Goal: Task Accomplishment & Management: Manage account settings

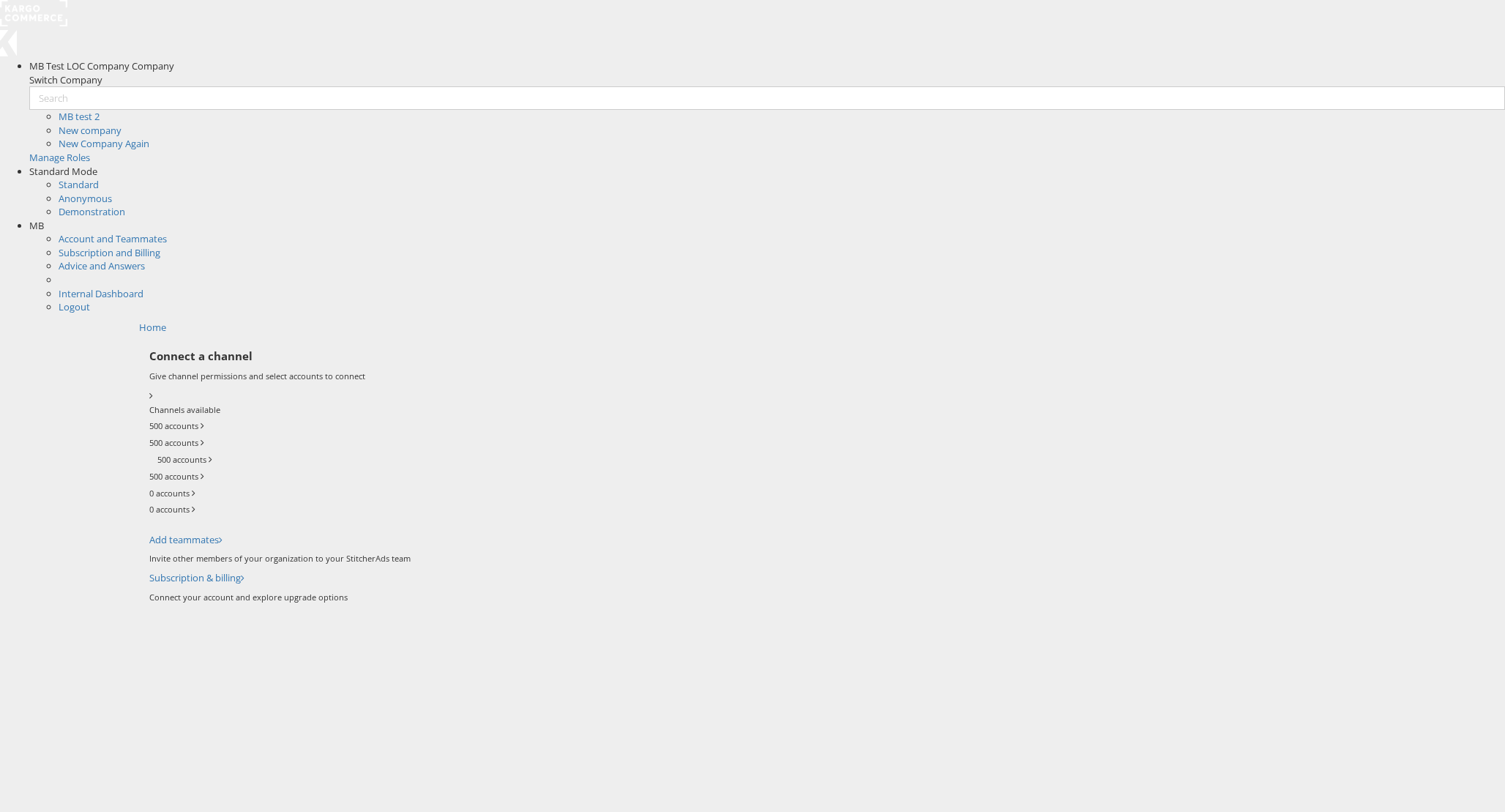
click at [44, 219] on span "MB" at bounding box center [36, 225] width 15 height 13
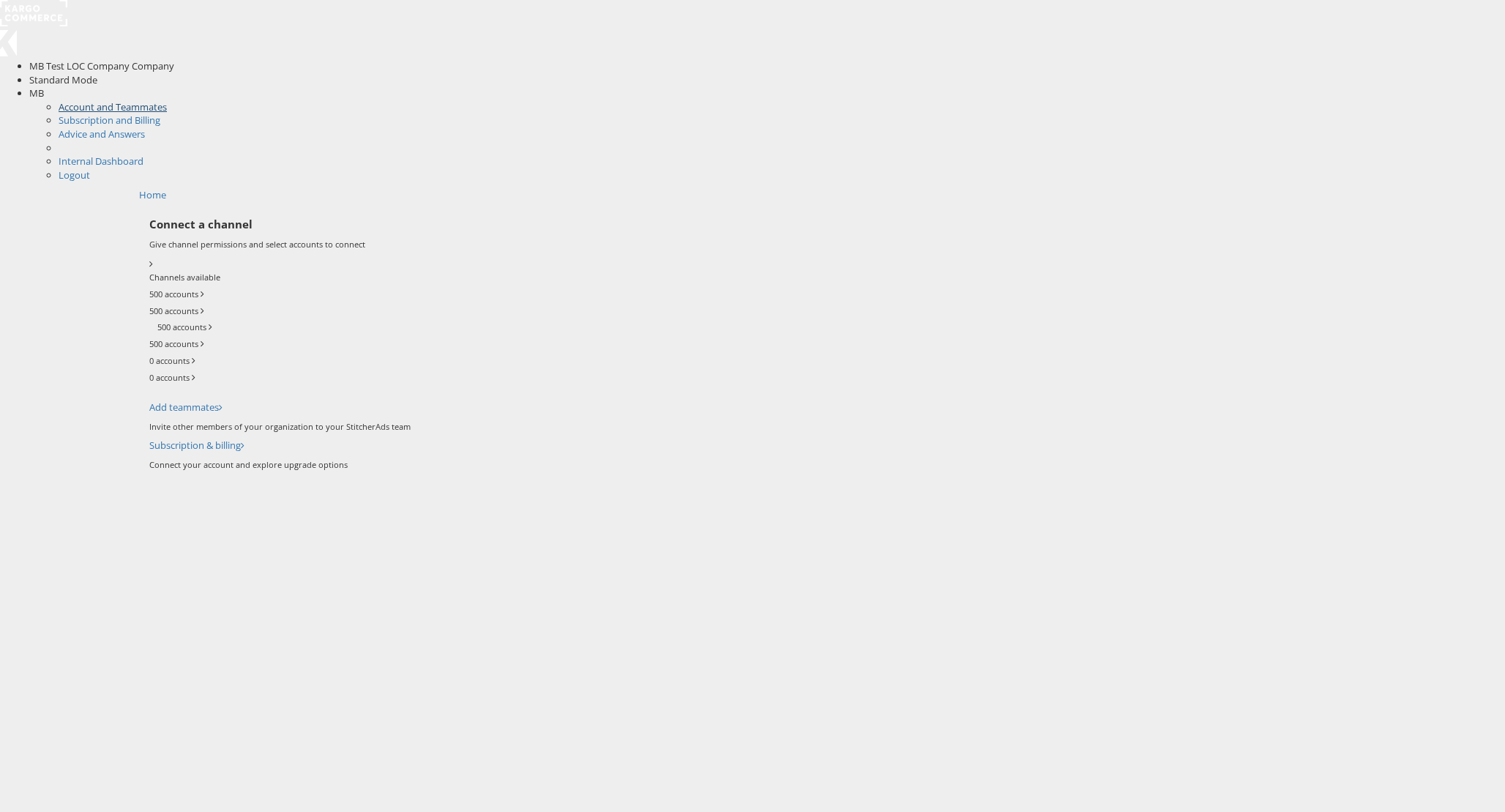
click at [167, 100] on link "Account and Teammates" at bounding box center [113, 107] width 108 height 13
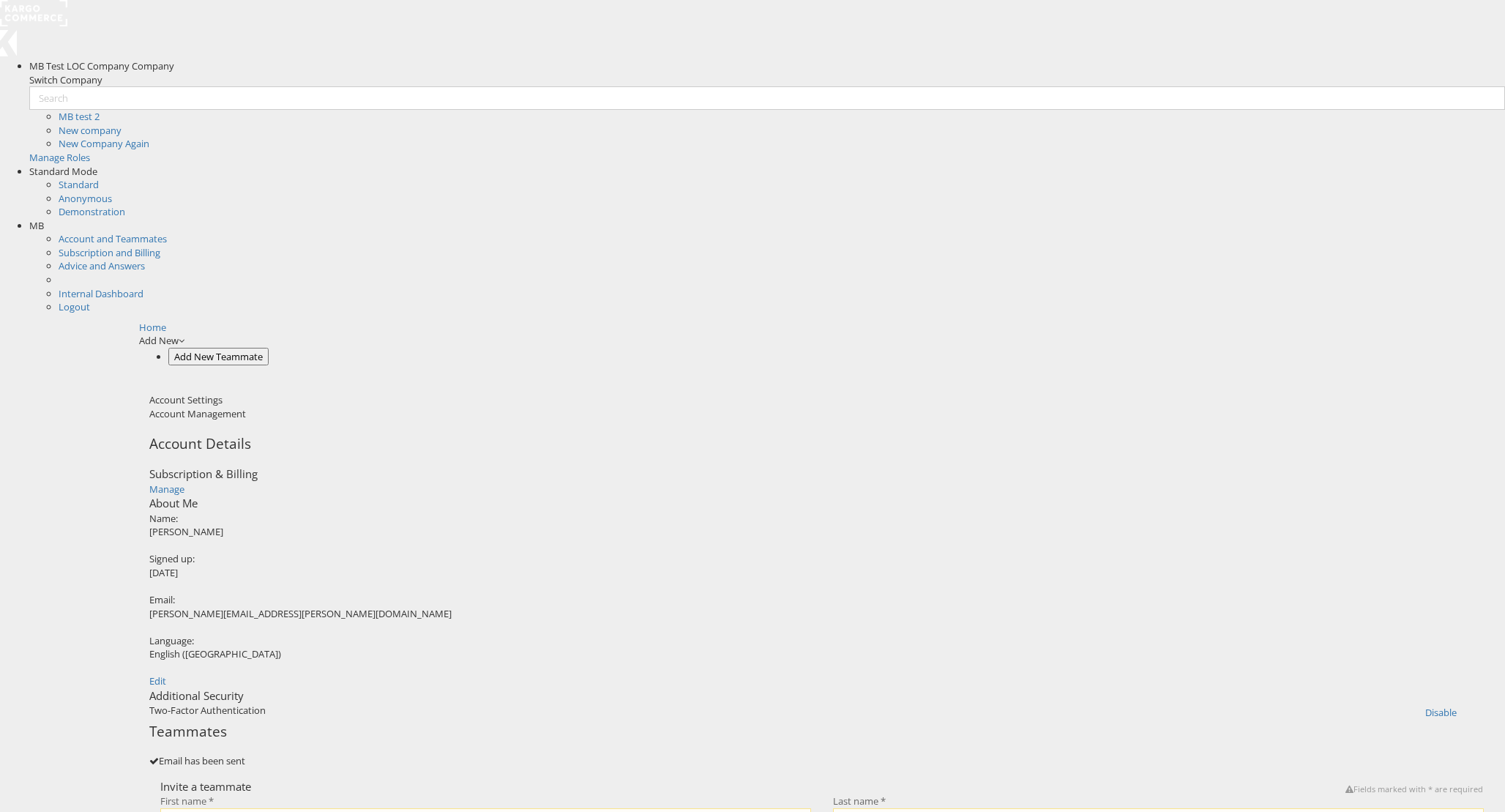
click at [370, 688] on div "Additional Security Two-Factor Authentication Disable × Disable Two-Factor Auth…" at bounding box center [822, 705] width 1345 height 34
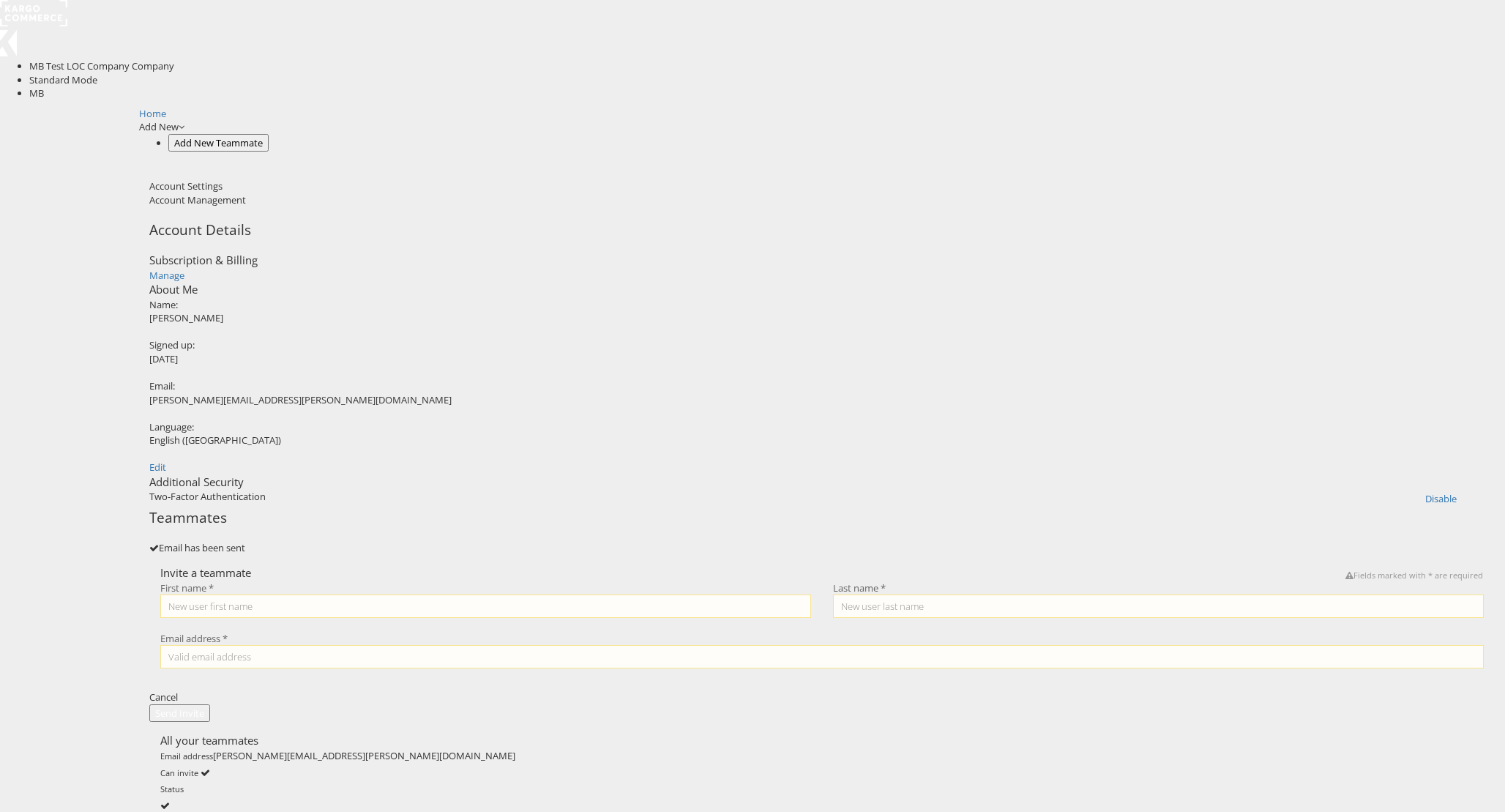
click at [362, 490] on div "Additional Security" at bounding box center [822, 482] width 1345 height 15
click at [375, 508] on div "Two-Factor Authentication" at bounding box center [768, 499] width 1238 height 19
drag, startPoint x: 375, startPoint y: 521, endPoint x: 388, endPoint y: 518, distance: 13.3
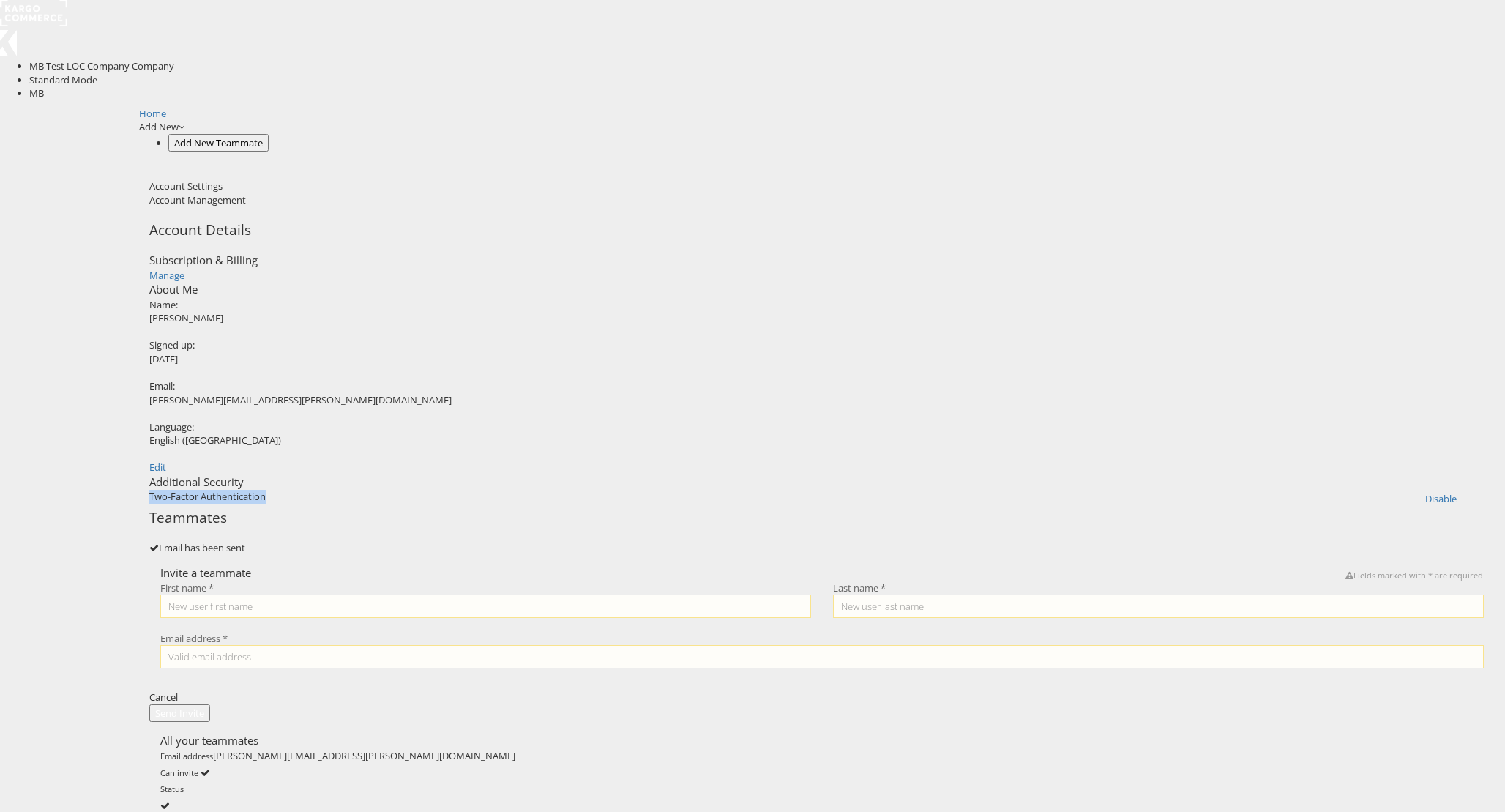
click at [375, 508] on div "Two-Factor Authentication" at bounding box center [768, 499] width 1238 height 19
click at [403, 508] on div "Two-Factor Authentication" at bounding box center [768, 499] width 1238 height 19
click at [378, 484] on div "Additional Security Two-Factor Authentication Disable × Disable Two-Factor Auth…" at bounding box center [822, 491] width 1345 height 34
click at [375, 477] on div "Additional Security Two-Factor Authentication Disable × Disable Two-Factor Auth…" at bounding box center [822, 491] width 1345 height 34
click at [1420, 508] on button "Disable" at bounding box center [1441, 499] width 43 height 19
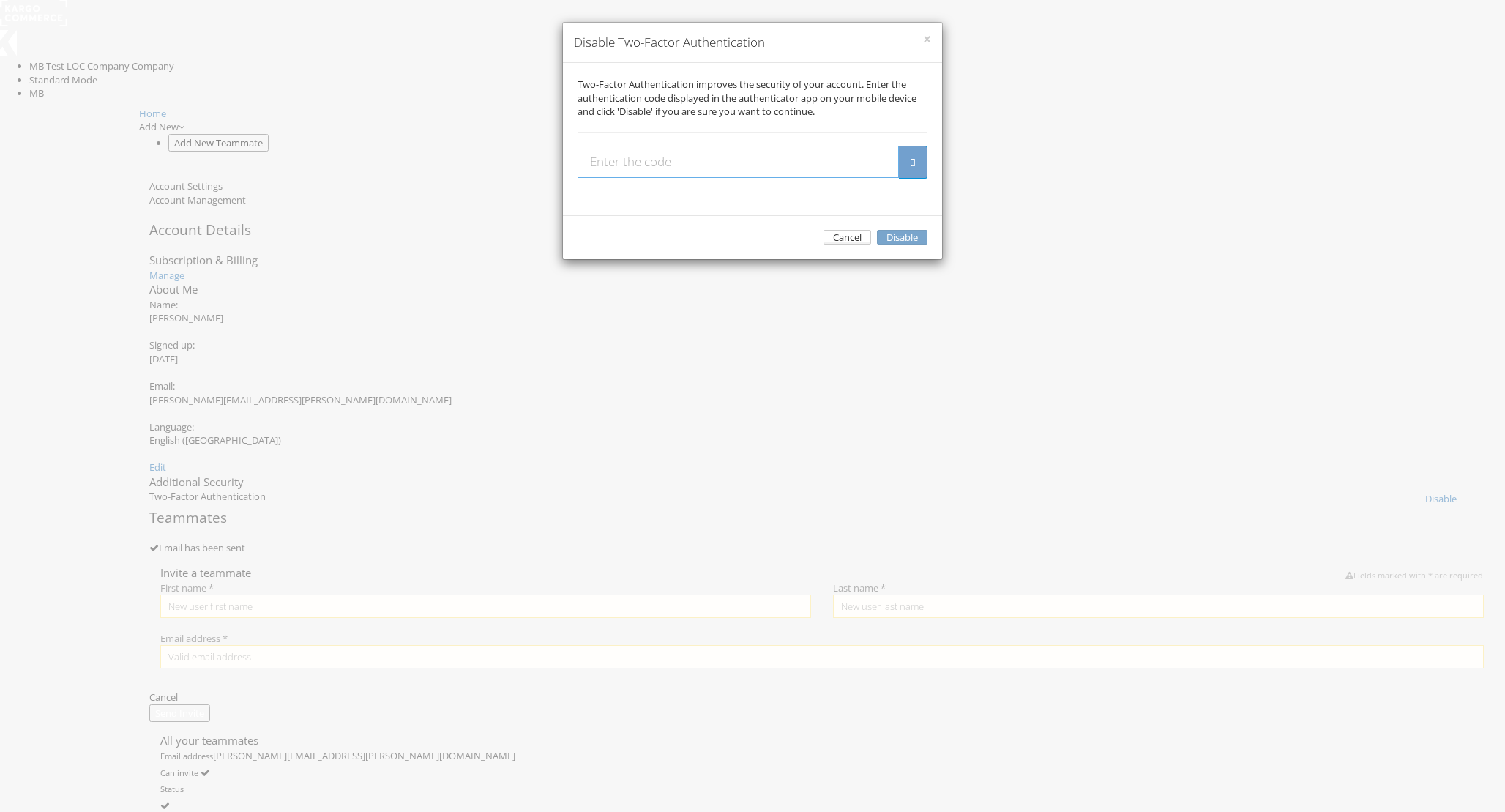
click at [662, 178] on input "text" at bounding box center [738, 162] width 322 height 32
click at [677, 178] on input "text" at bounding box center [738, 162] width 322 height 32
type input "635972"
click at [877, 230] on button "Disable" at bounding box center [902, 237] width 50 height 15
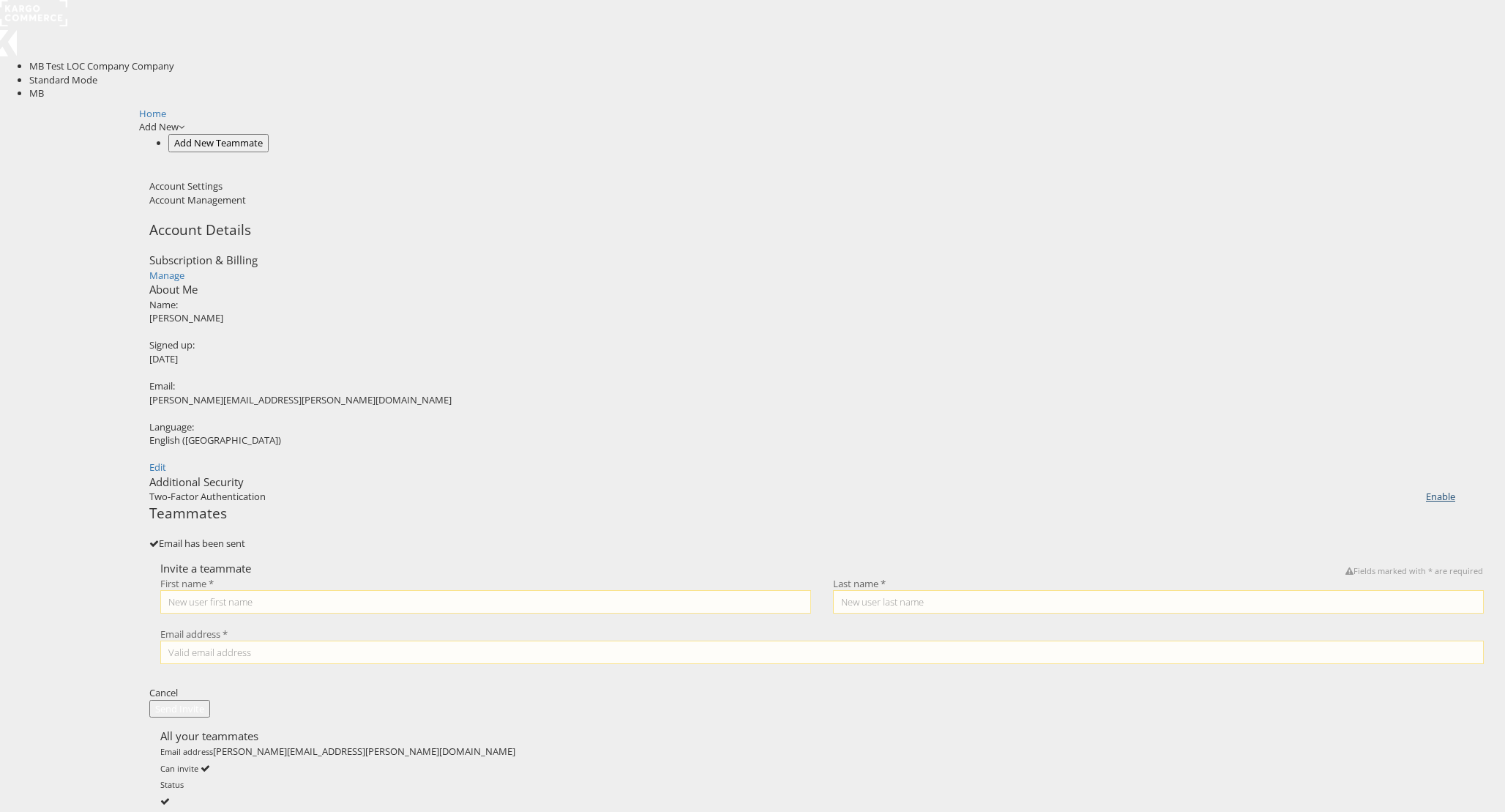
click at [1426, 503] on link "Enable" at bounding box center [1440, 496] width 29 height 13
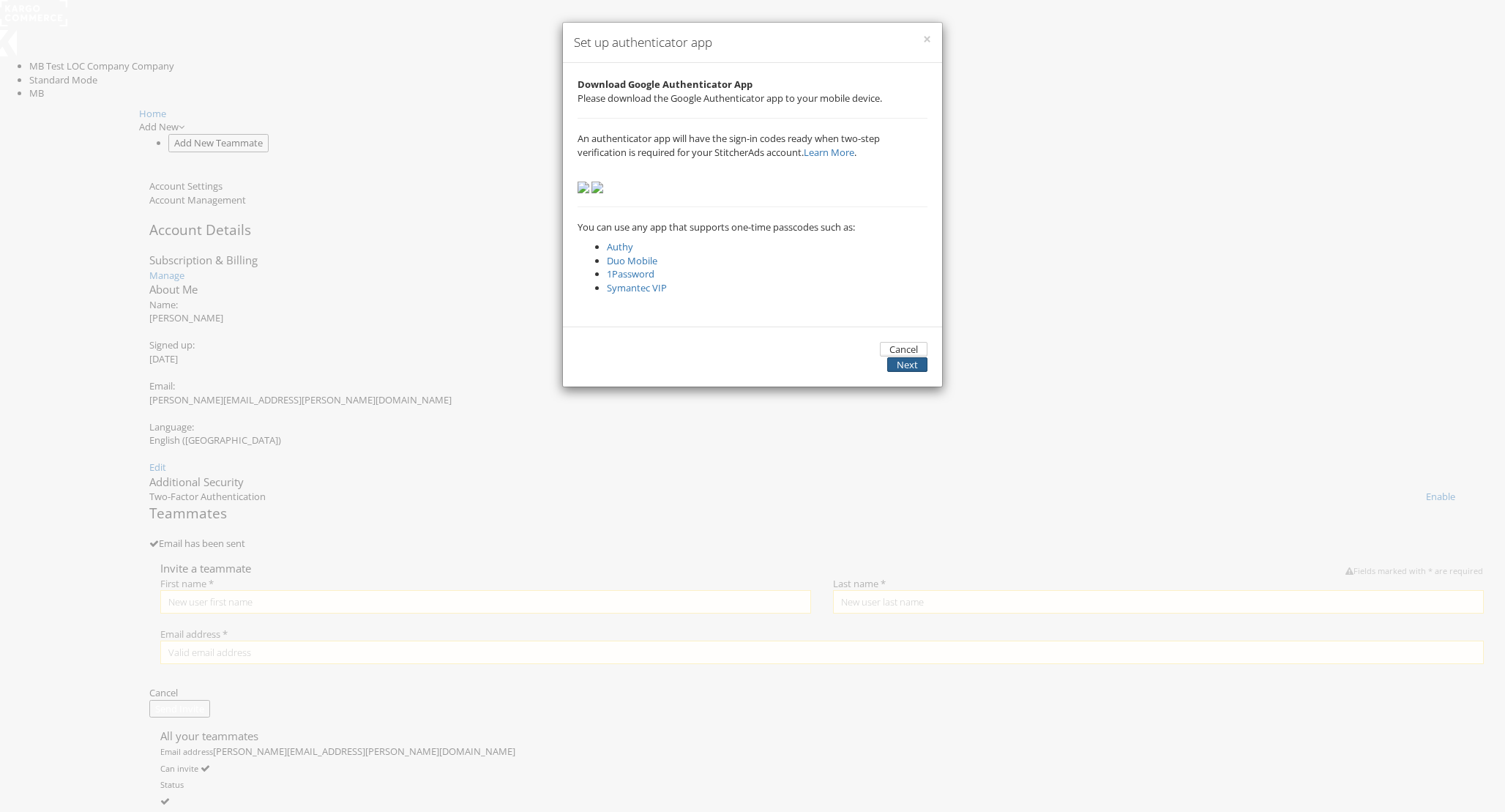
click at [898, 373] on button "Next" at bounding box center [907, 364] width 40 height 15
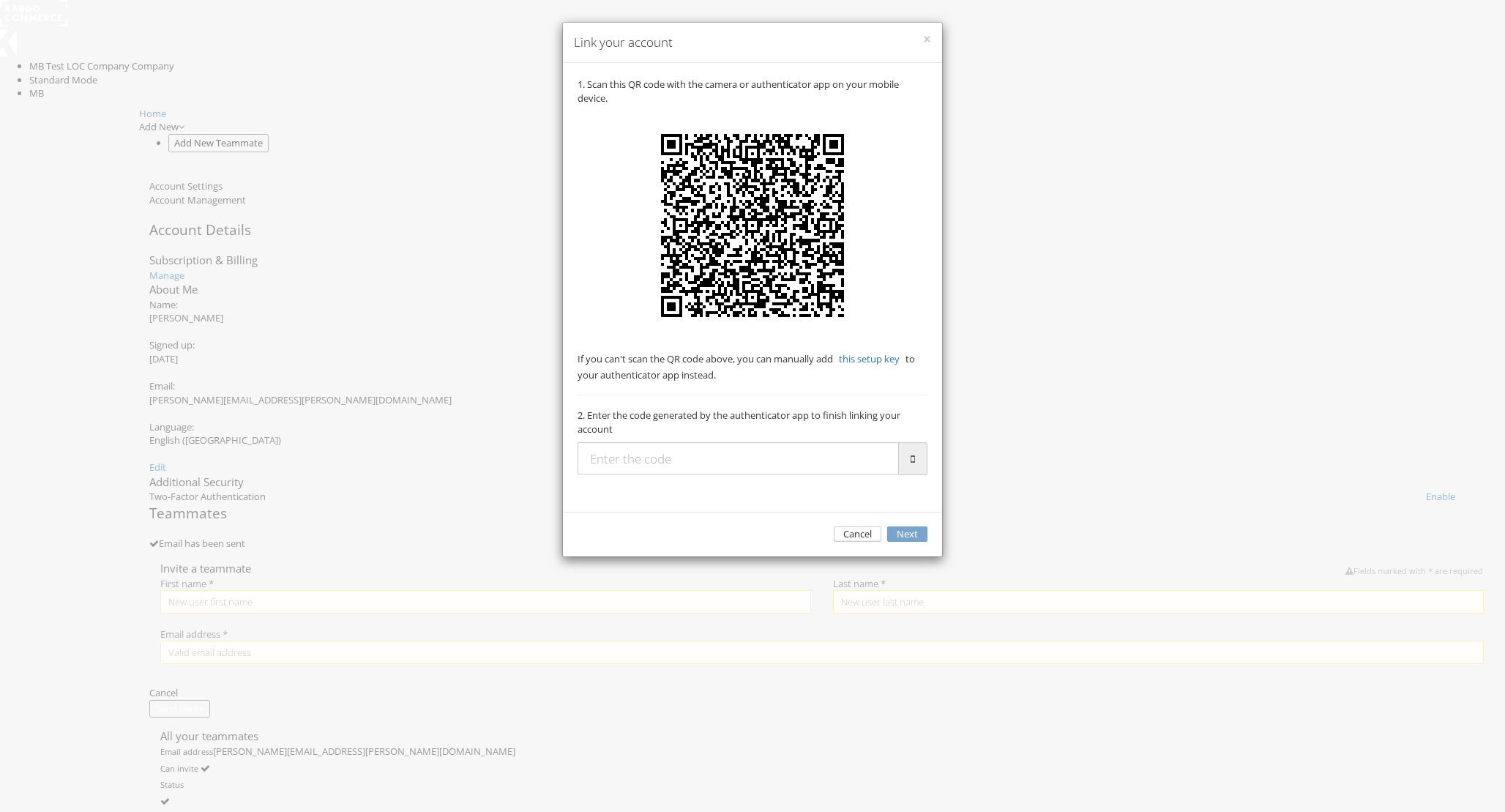
drag, startPoint x: 701, startPoint y: 444, endPoint x: 660, endPoint y: 491, distance: 62.4
click at [698, 435] on p "2. Enter the code generated by the authenticator app to finish linking your acc…" at bounding box center [752, 421] width 350 height 27
click at [660, 475] on input "text" at bounding box center [738, 458] width 322 height 32
type input "051489"
click at [887, 526] on button "Next" at bounding box center [907, 534] width 40 height 15
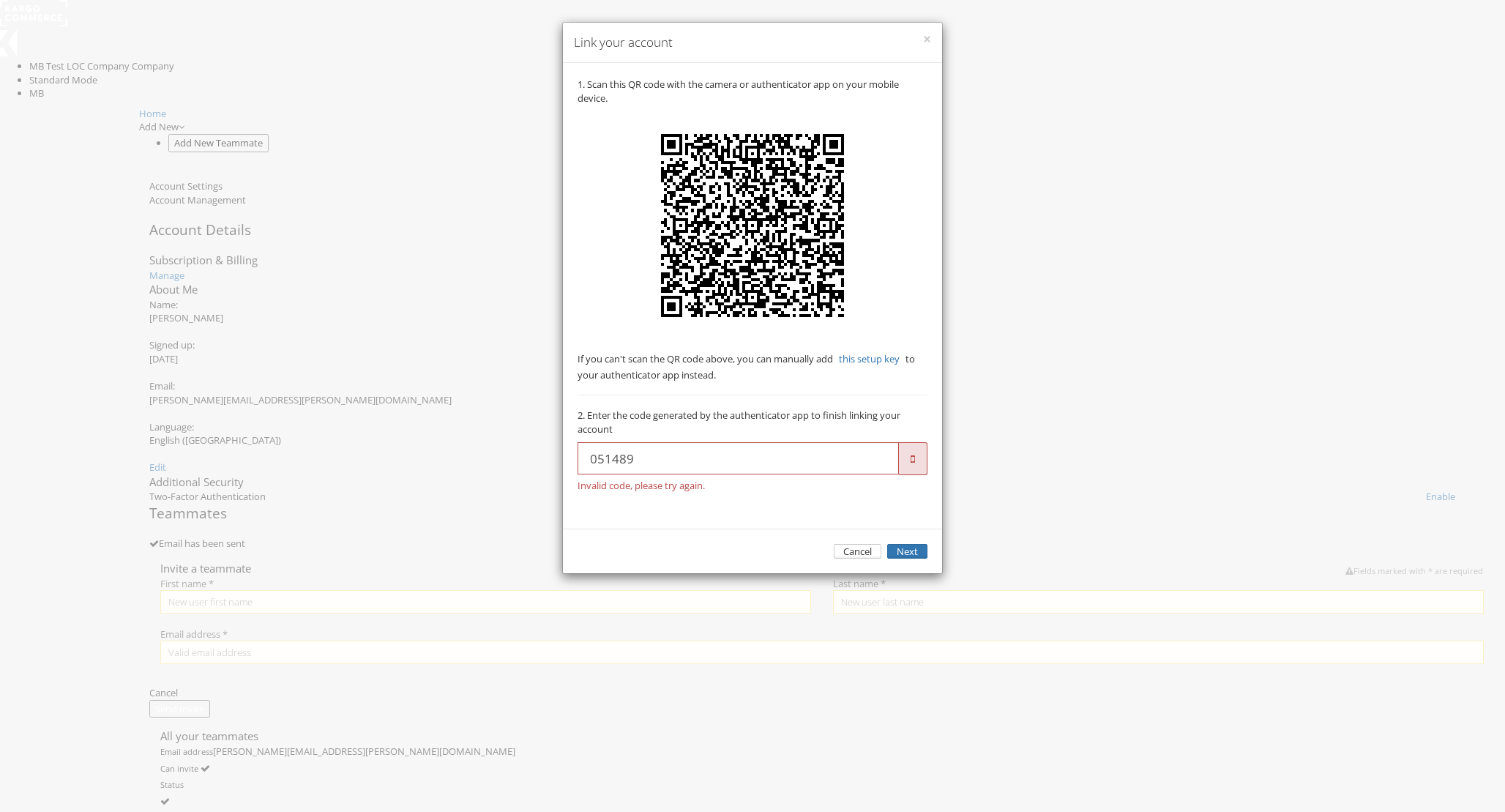
type input "051489"
click at [887, 544] on button "Next" at bounding box center [907, 551] width 40 height 15
type input "023635"
click at [887, 544] on button "Next" at bounding box center [907, 551] width 40 height 15
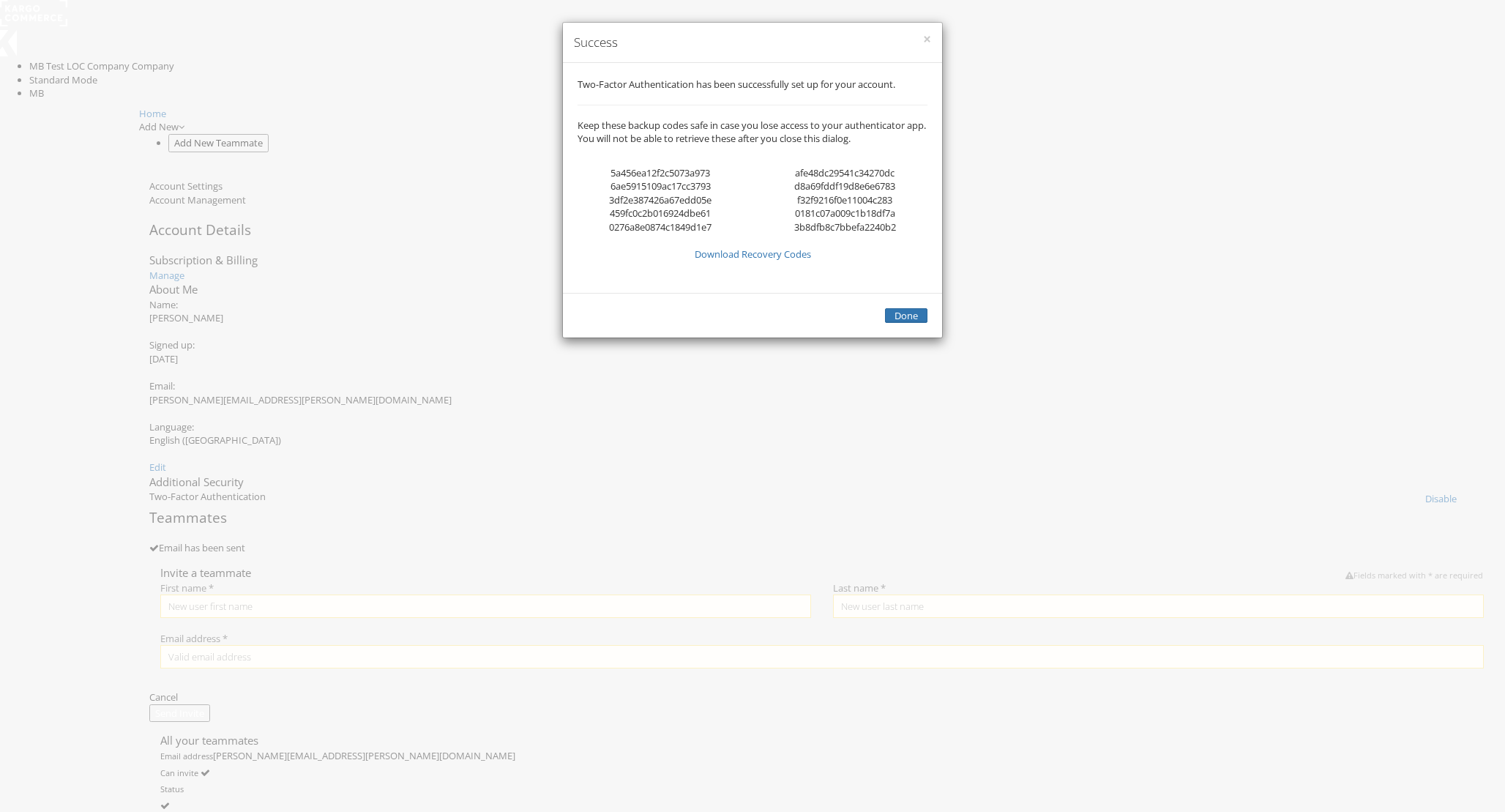
click at [895, 337] on div "Done" at bounding box center [752, 315] width 380 height 45
click at [906, 323] on button "Done" at bounding box center [906, 316] width 42 height 15
